Goal: Transaction & Acquisition: Download file/media

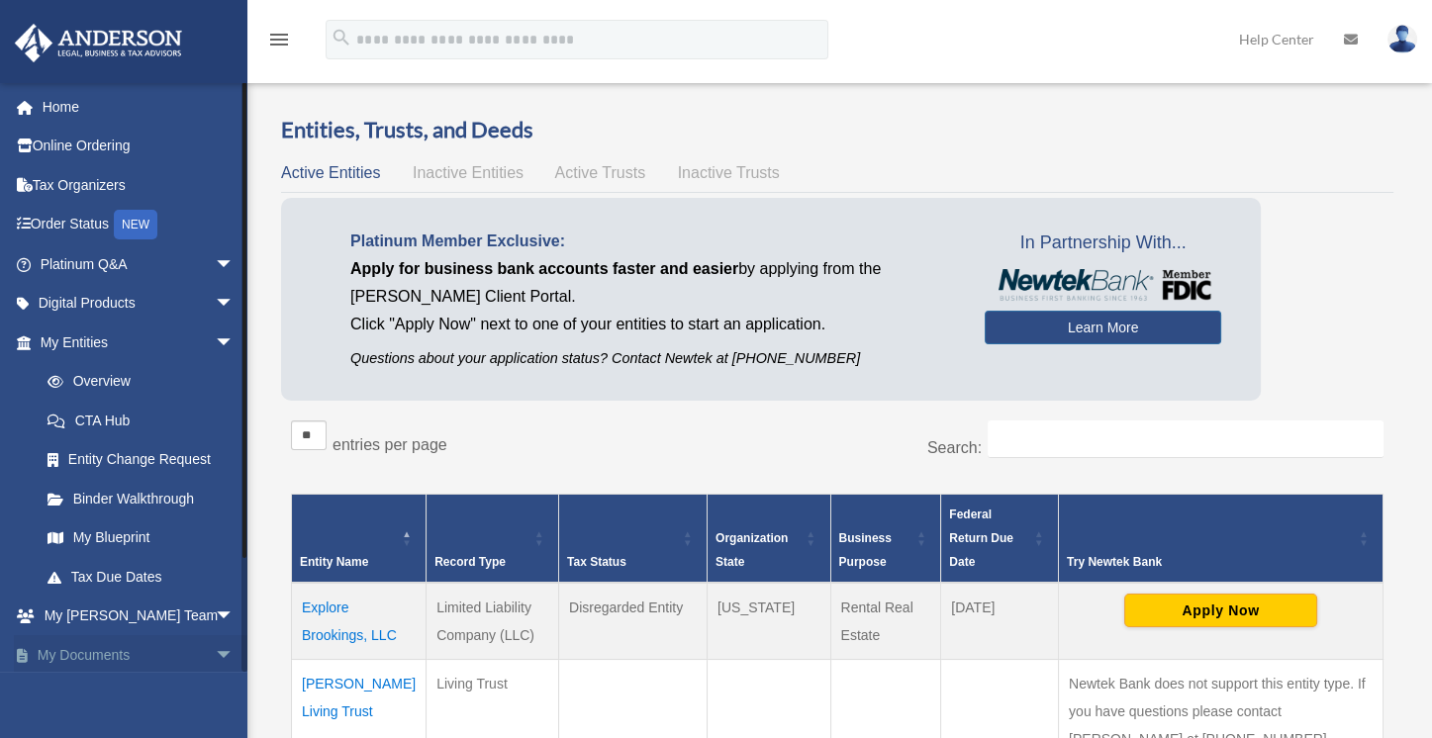
click at [127, 646] on link "My Documents arrow_drop_down" at bounding box center [139, 655] width 250 height 40
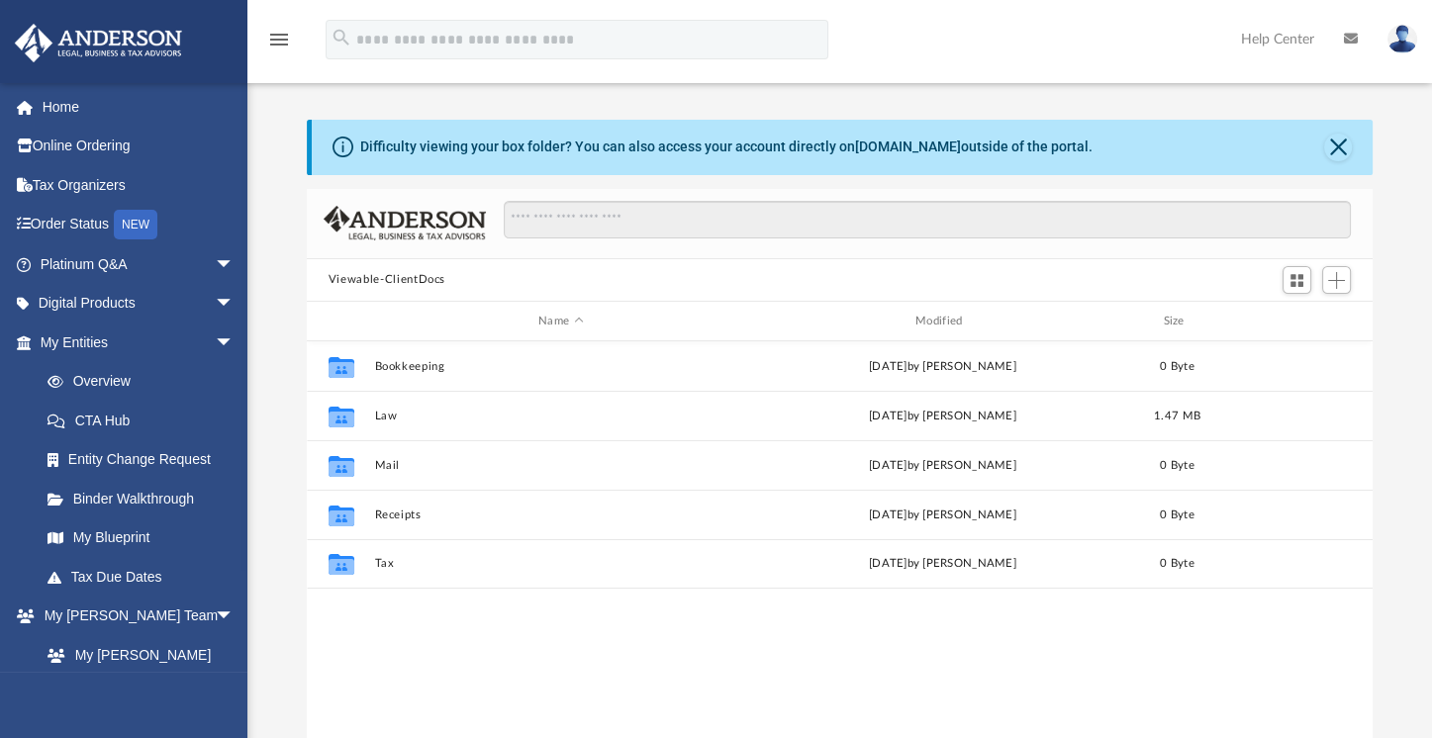
scroll to position [433, 1049]
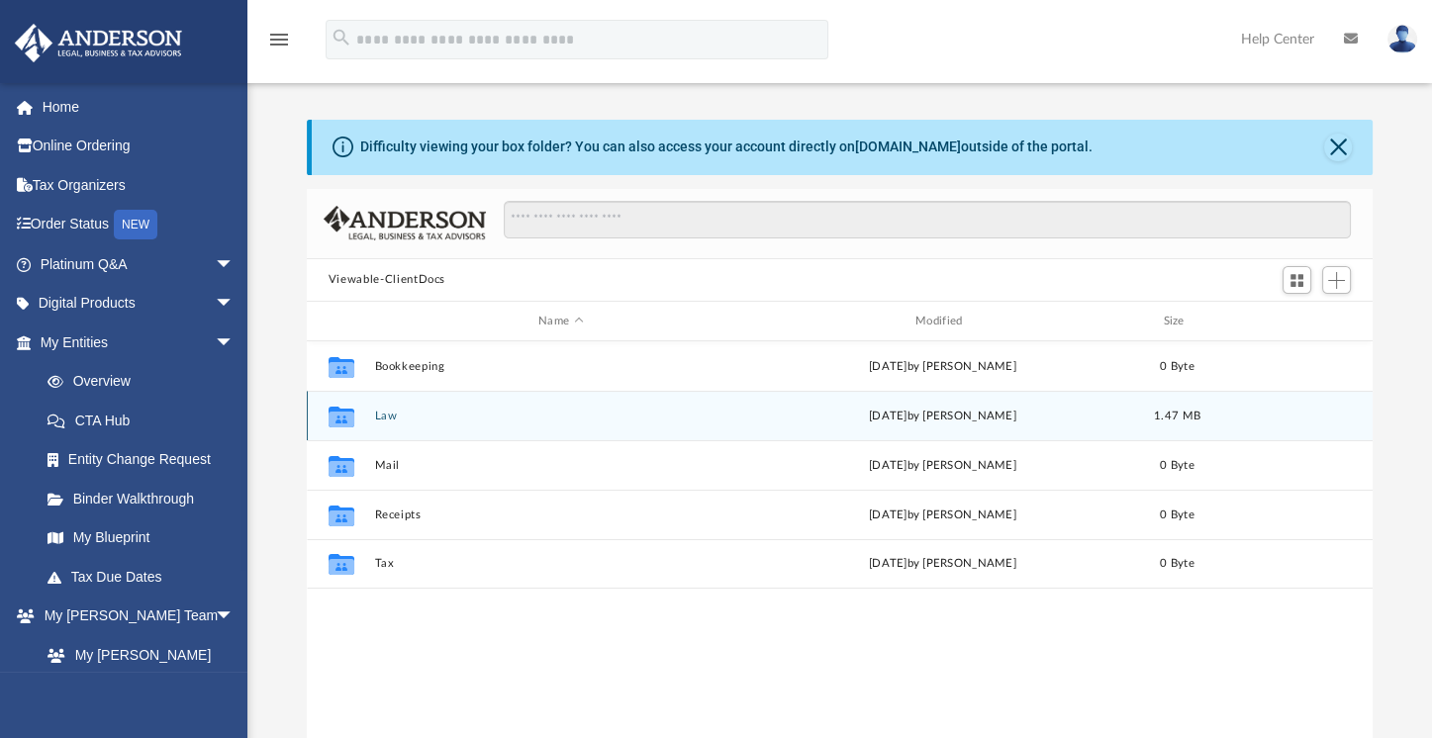
click at [388, 418] on button "Law" at bounding box center [560, 416] width 373 height 13
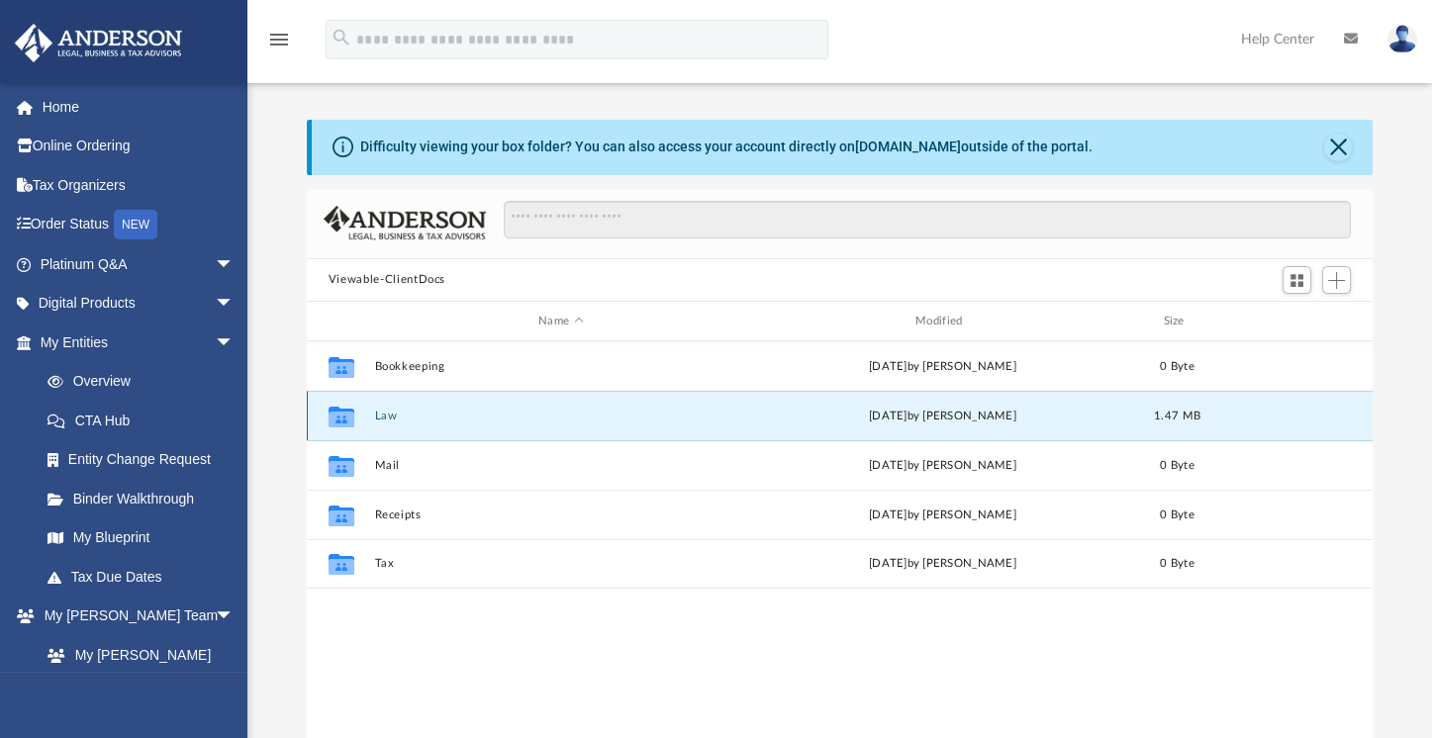
click at [388, 418] on button "Law" at bounding box center [560, 416] width 373 height 13
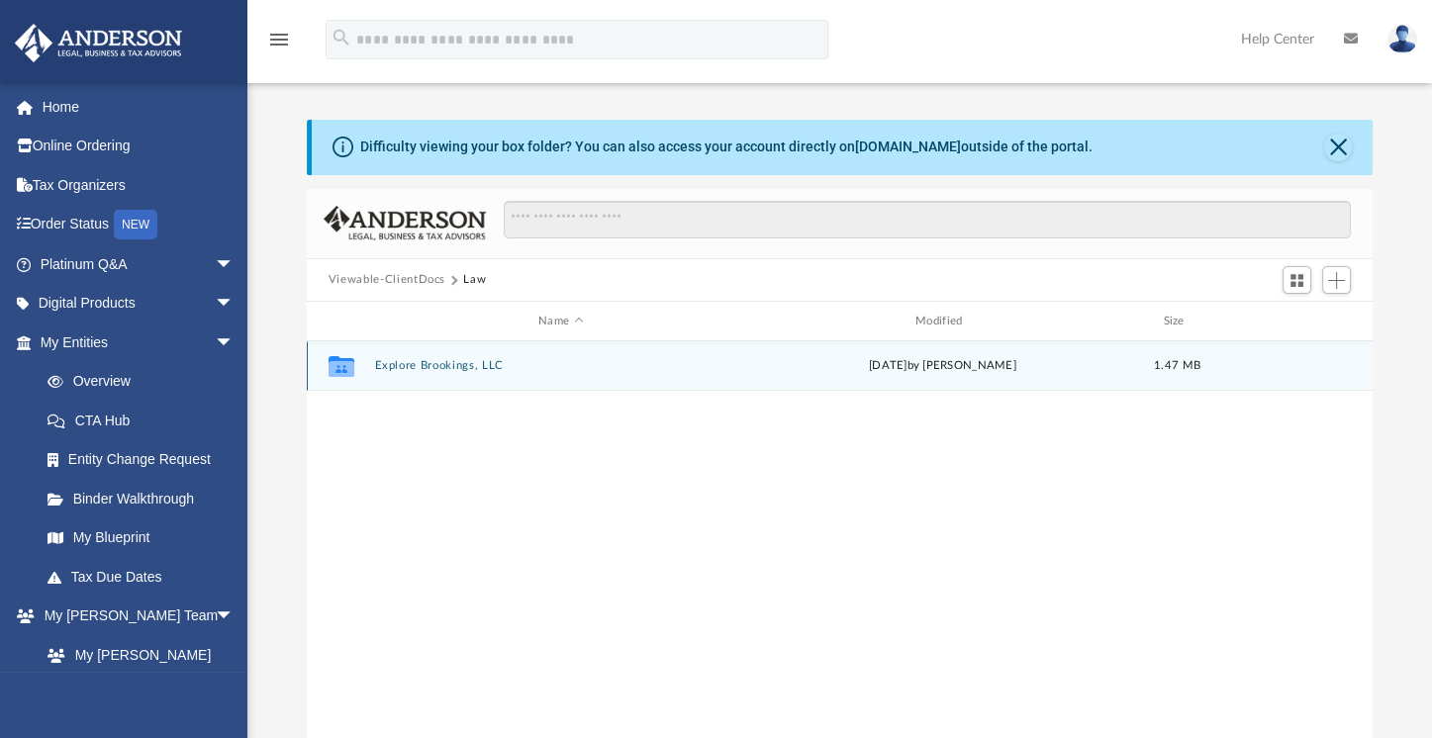
click at [406, 363] on button "Explore Brookings, LLC" at bounding box center [560, 366] width 373 height 13
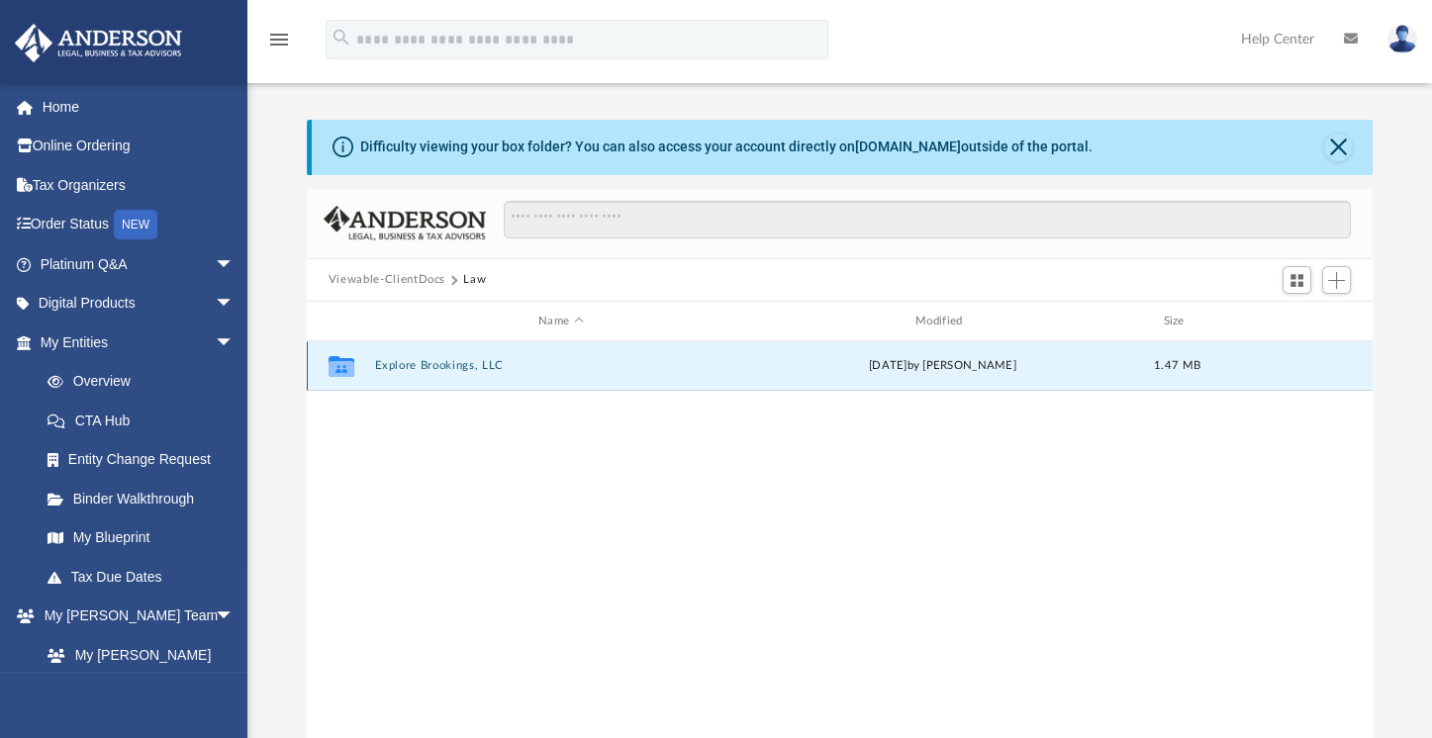
click at [406, 363] on button "Explore Brookings, LLC" at bounding box center [560, 366] width 373 height 13
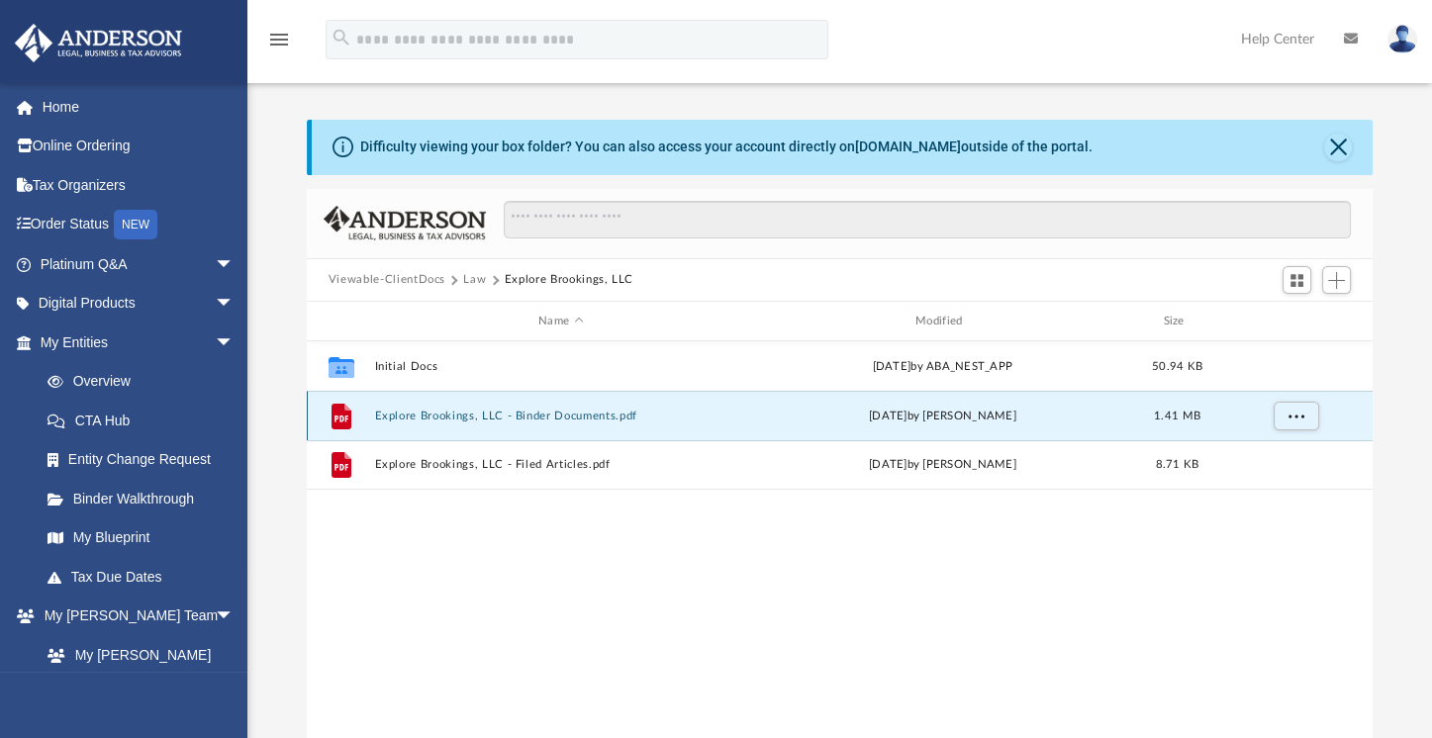
click at [410, 412] on button "Explore Brookings, LLC - Binder Documents.pdf" at bounding box center [560, 416] width 373 height 13
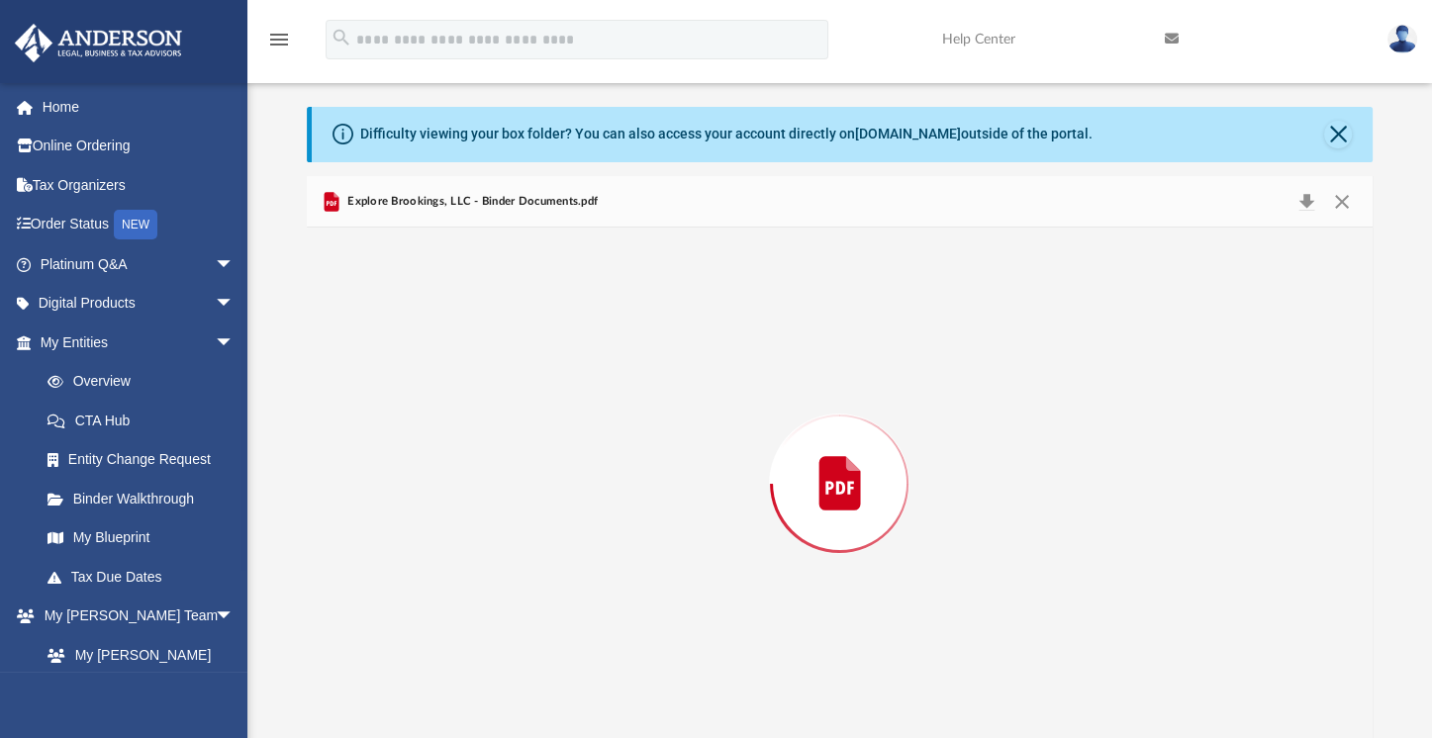
click at [410, 412] on div "Preview" at bounding box center [840, 483] width 1066 height 511
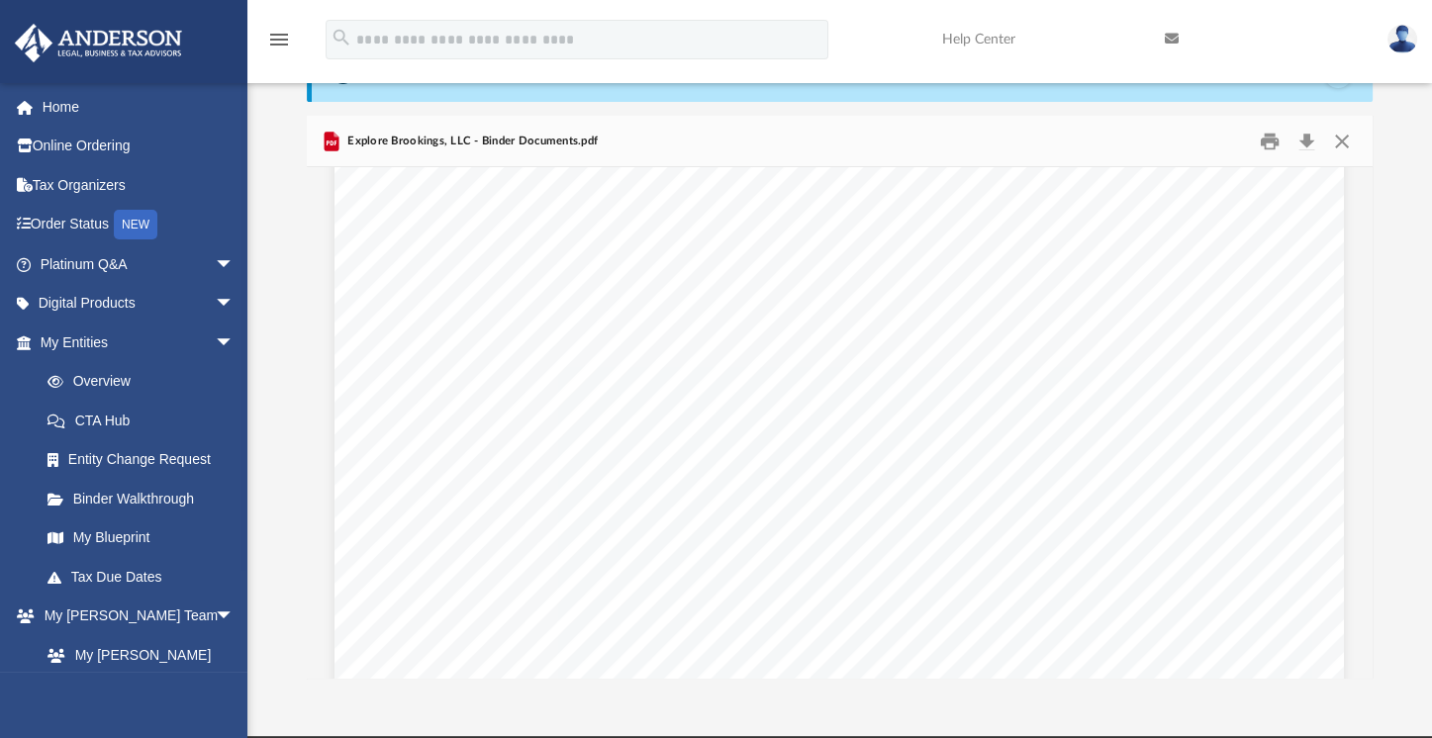
scroll to position [86081, 0]
click at [1305, 143] on button "Download" at bounding box center [1307, 141] width 36 height 31
